Goal: Feedback & Contribution: Leave review/rating

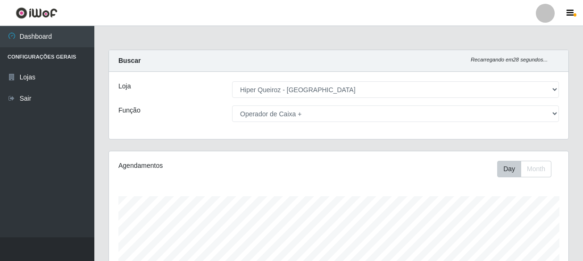
select select "513"
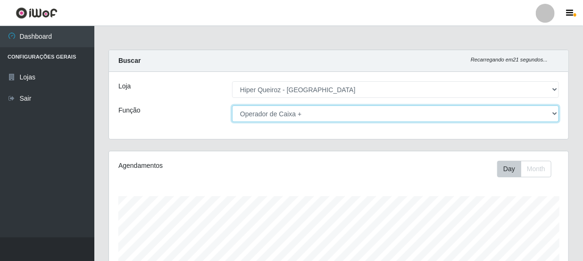
click at [556, 110] on select "[Selecione...] Embalador Embalador + Embalador ++ Operador de Caixa Operador de…" at bounding box center [395, 113] width 327 height 17
click at [232, 105] on select "[Selecione...] Embalador Embalador + Embalador ++ Operador de Caixa Operador de…" at bounding box center [395, 113] width 327 height 17
click at [556, 111] on select "[Selecione...] Embalador Embalador + Embalador ++ Operador de Caixa Operador de…" at bounding box center [395, 113] width 327 height 17
select select "22"
click at [232, 105] on select "[Selecione...] Embalador Embalador + Embalador ++ Operador de Caixa Operador de…" at bounding box center [395, 113] width 327 height 17
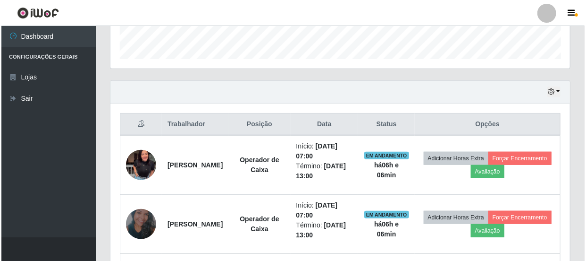
scroll to position [374, 0]
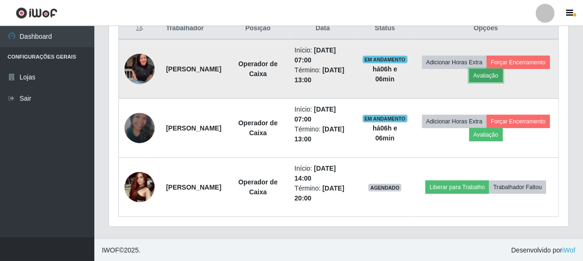
click at [503, 71] on button "Avaliação" at bounding box center [487, 75] width 34 height 13
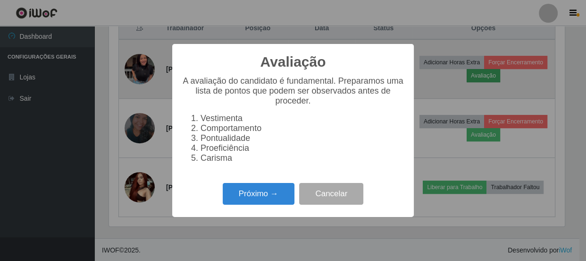
scroll to position [196, 455]
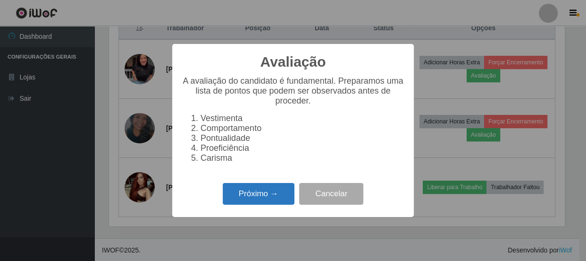
click at [274, 201] on button "Próximo →" at bounding box center [259, 194] width 72 height 22
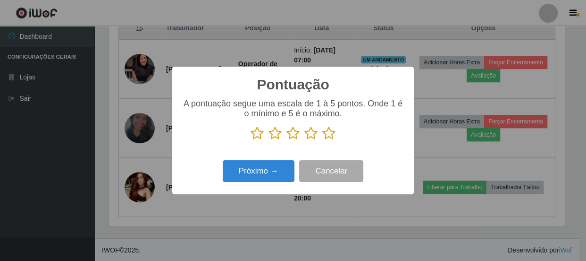
click at [328, 132] on icon at bounding box center [328, 133] width 13 height 14
click at [322, 140] on input "radio" at bounding box center [322, 140] width 0 height 0
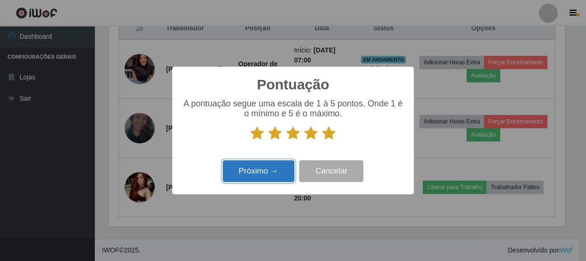
click at [286, 170] on button "Próximo →" at bounding box center [259, 171] width 72 height 22
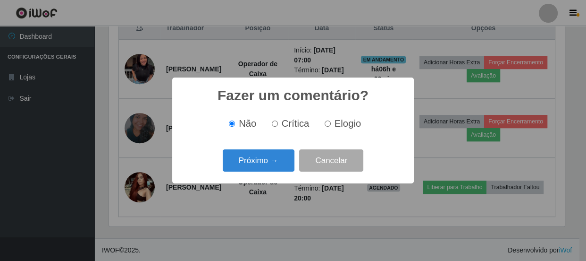
click at [326, 126] on input "Elogio" at bounding box center [328, 123] width 6 height 6
radio input "true"
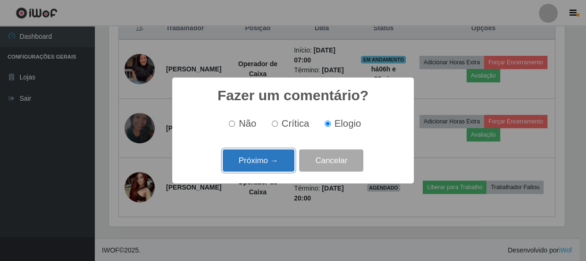
click at [275, 160] on button "Próximo →" at bounding box center [259, 160] width 72 height 22
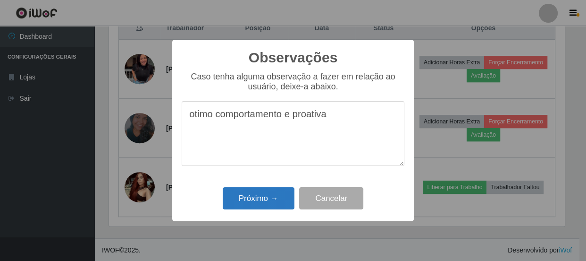
type textarea "otimo comportamento e proativa"
click at [261, 199] on button "Próximo →" at bounding box center [259, 198] width 72 height 22
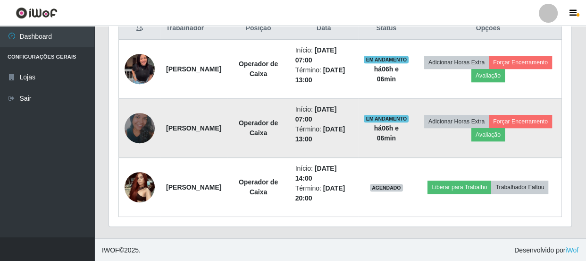
scroll to position [196, 460]
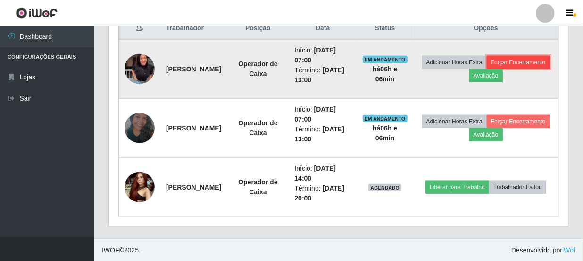
click at [487, 69] on button "Forçar Encerramento" at bounding box center [518, 62] width 63 height 13
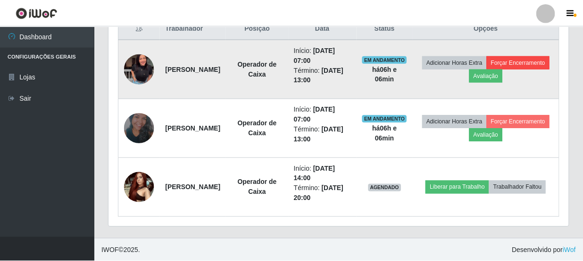
scroll to position [196, 455]
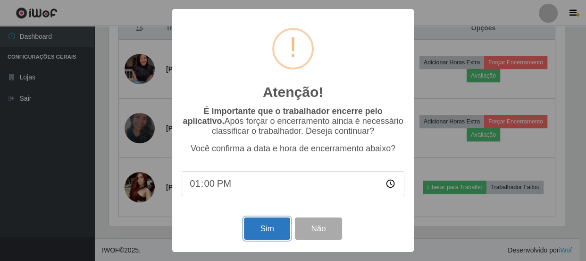
click at [270, 226] on button "Sim" at bounding box center [267, 228] width 46 height 22
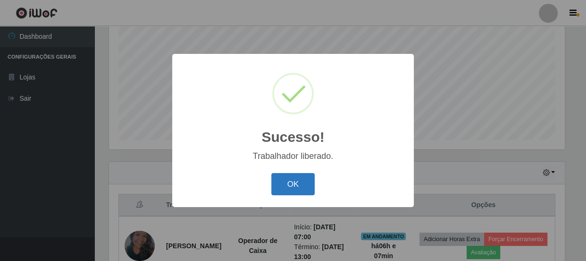
click at [297, 182] on button "OK" at bounding box center [293, 184] width 44 height 22
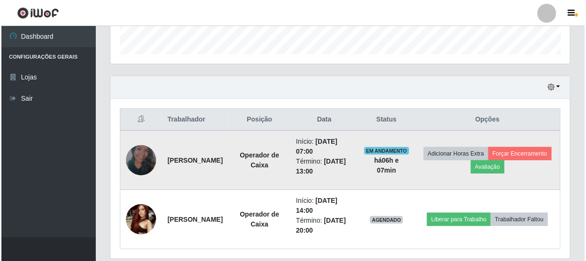
scroll to position [315, 0]
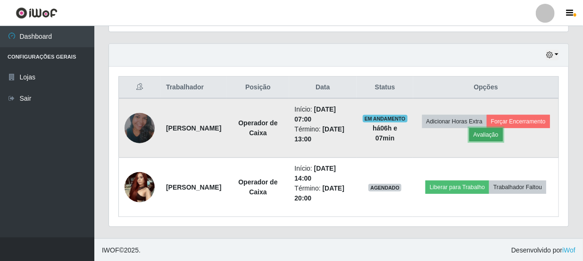
click at [503, 132] on button "Avaliação" at bounding box center [487, 134] width 34 height 13
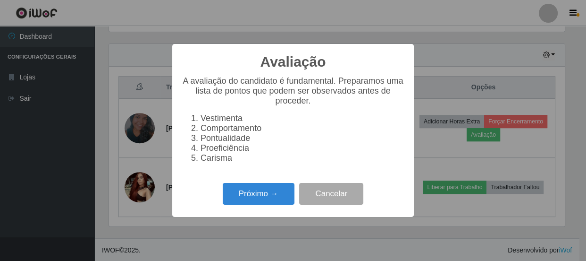
scroll to position [196, 455]
click at [261, 194] on button "Próximo →" at bounding box center [259, 194] width 72 height 22
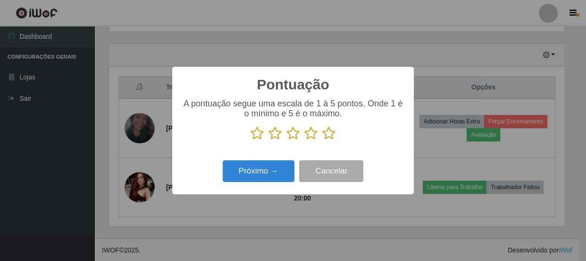
click at [332, 135] on icon at bounding box center [328, 133] width 13 height 14
click at [322, 140] on input "radio" at bounding box center [322, 140] width 0 height 0
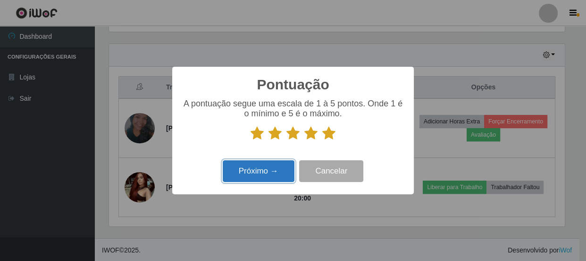
click at [279, 169] on button "Próximo →" at bounding box center [259, 171] width 72 height 22
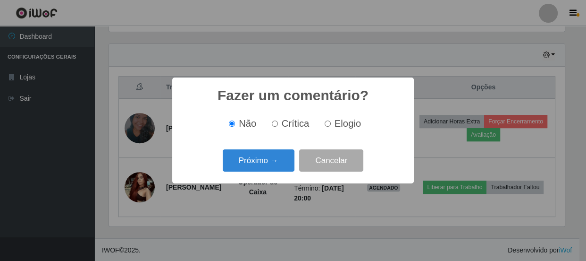
click at [328, 124] on input "Elogio" at bounding box center [328, 123] width 6 height 6
radio input "true"
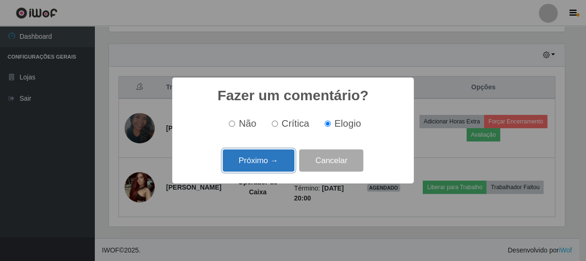
click at [270, 156] on button "Próximo →" at bounding box center [259, 160] width 72 height 22
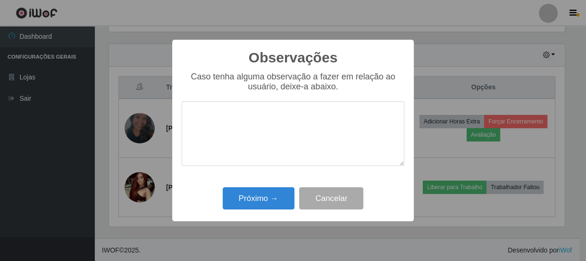
type textarea "a"
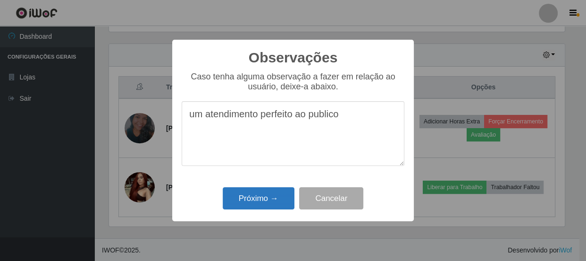
type textarea "um atendimento perfeito ao publico"
click at [267, 200] on button "Próximo →" at bounding box center [259, 198] width 72 height 22
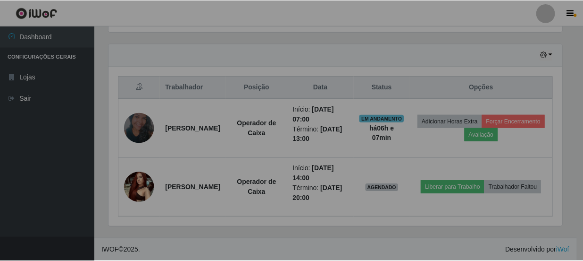
scroll to position [196, 460]
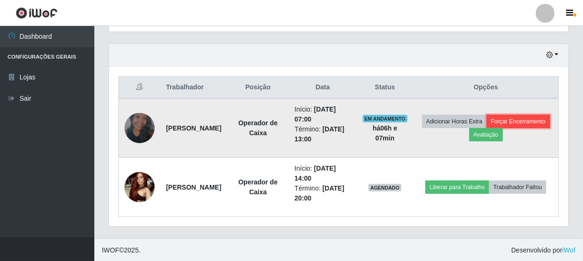
click at [488, 128] on button "Forçar Encerramento" at bounding box center [518, 121] width 63 height 13
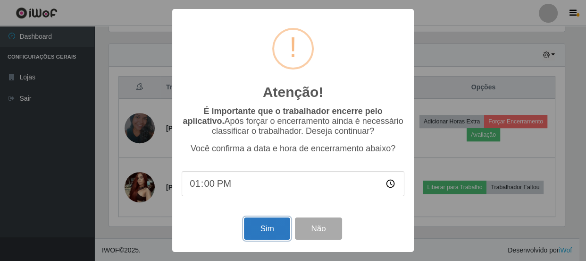
click at [262, 224] on button "Sim" at bounding box center [267, 228] width 46 height 22
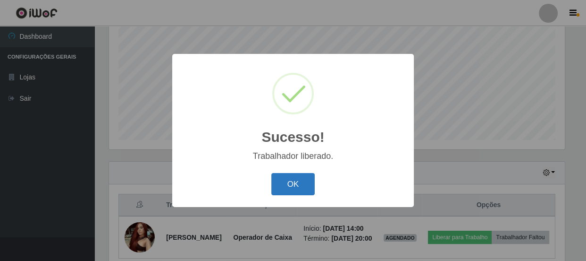
click at [287, 184] on button "OK" at bounding box center [293, 184] width 44 height 22
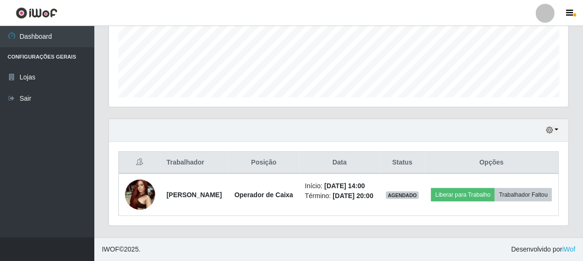
scroll to position [0, 0]
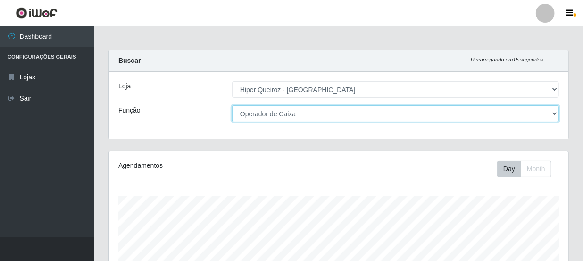
click at [556, 114] on select "[Selecione...] Embalador Embalador + Embalador ++ Operador de Caixa Operador de…" at bounding box center [395, 113] width 327 height 17
select select "1"
click at [232, 105] on select "[Selecione...] Embalador Embalador + Embalador ++ Operador de Caixa Operador de…" at bounding box center [395, 113] width 327 height 17
